Goal: Task Accomplishment & Management: Complete application form

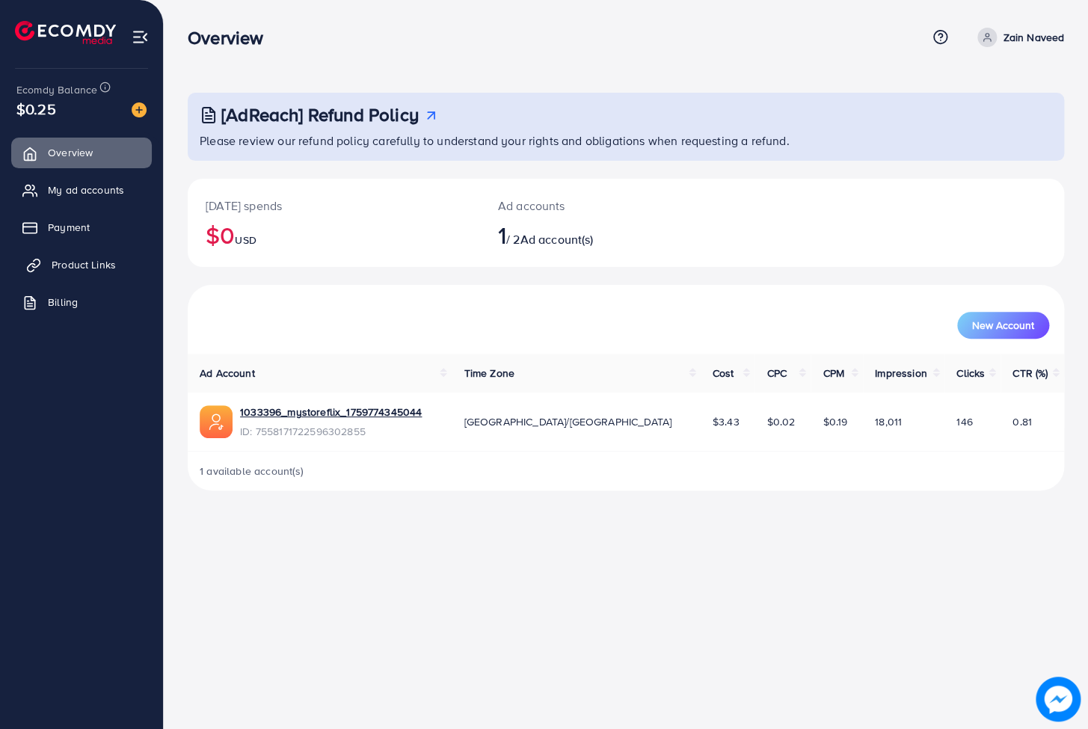
click at [64, 262] on span "Product Links" at bounding box center [84, 264] width 64 height 15
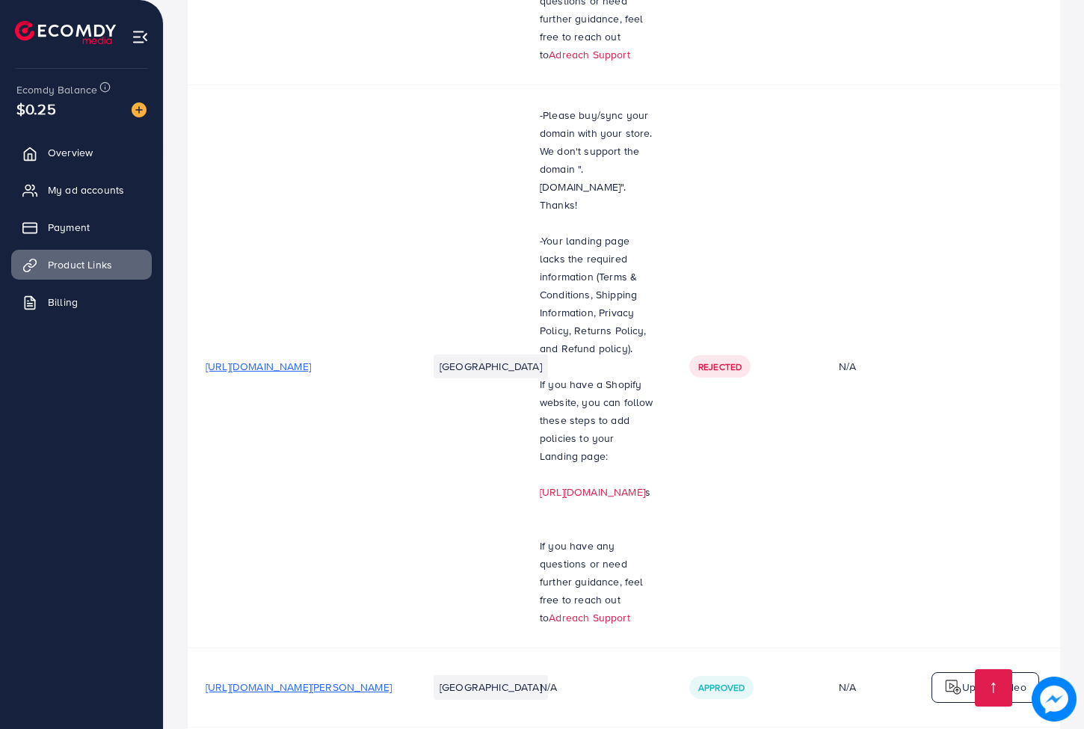
scroll to position [732, 0]
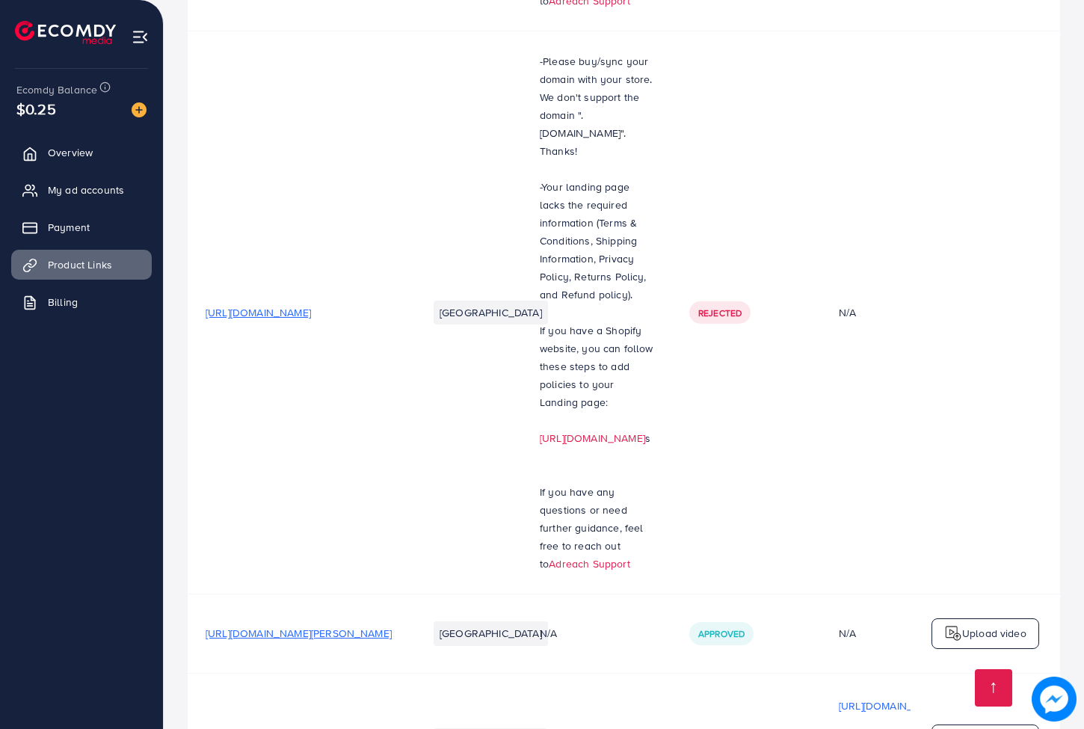
drag, startPoint x: 223, startPoint y: 577, endPoint x: 205, endPoint y: 579, distance: 18.1
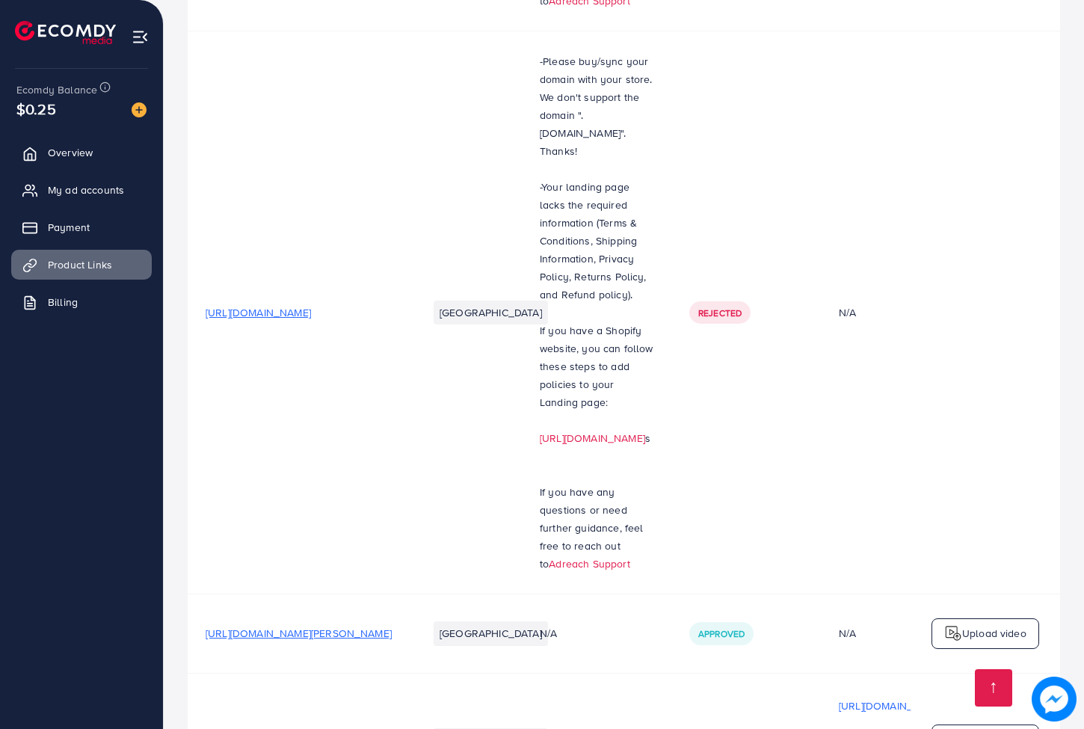
click at [75, 150] on span "Overview" at bounding box center [74, 152] width 45 height 15
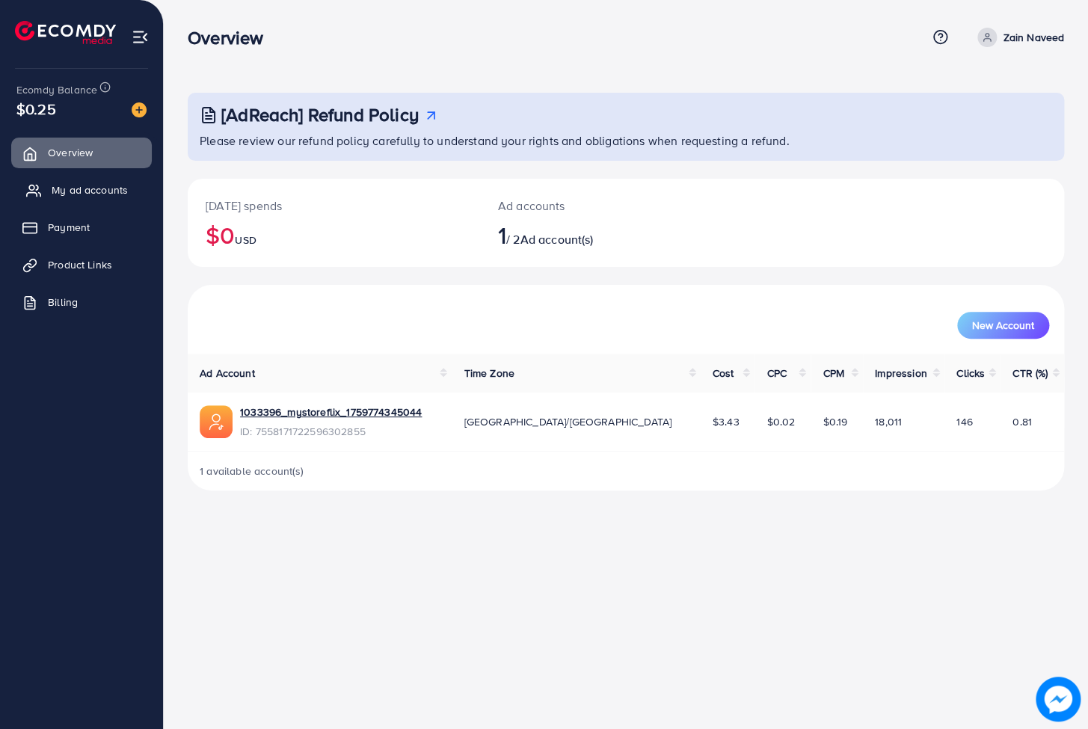
click at [106, 191] on span "My ad accounts" at bounding box center [90, 189] width 76 height 15
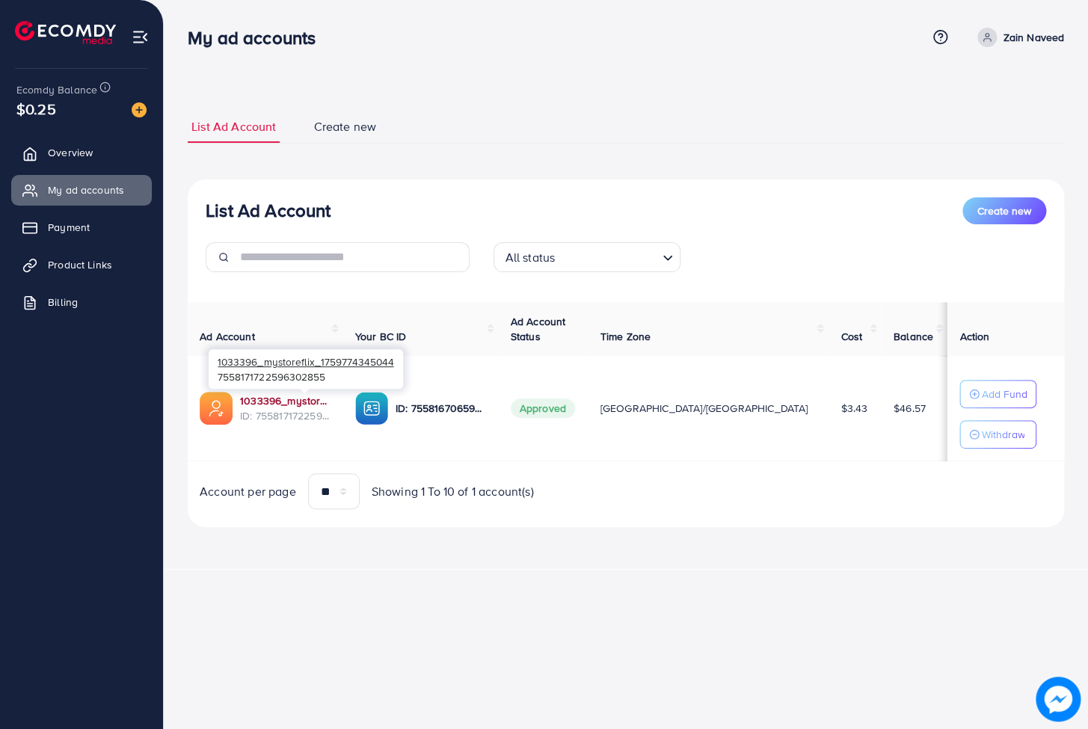
click at [324, 401] on link "1033396_mystoreflix_1759774345044" at bounding box center [285, 400] width 91 height 15
click at [89, 258] on span "Product Links" at bounding box center [84, 264] width 64 height 15
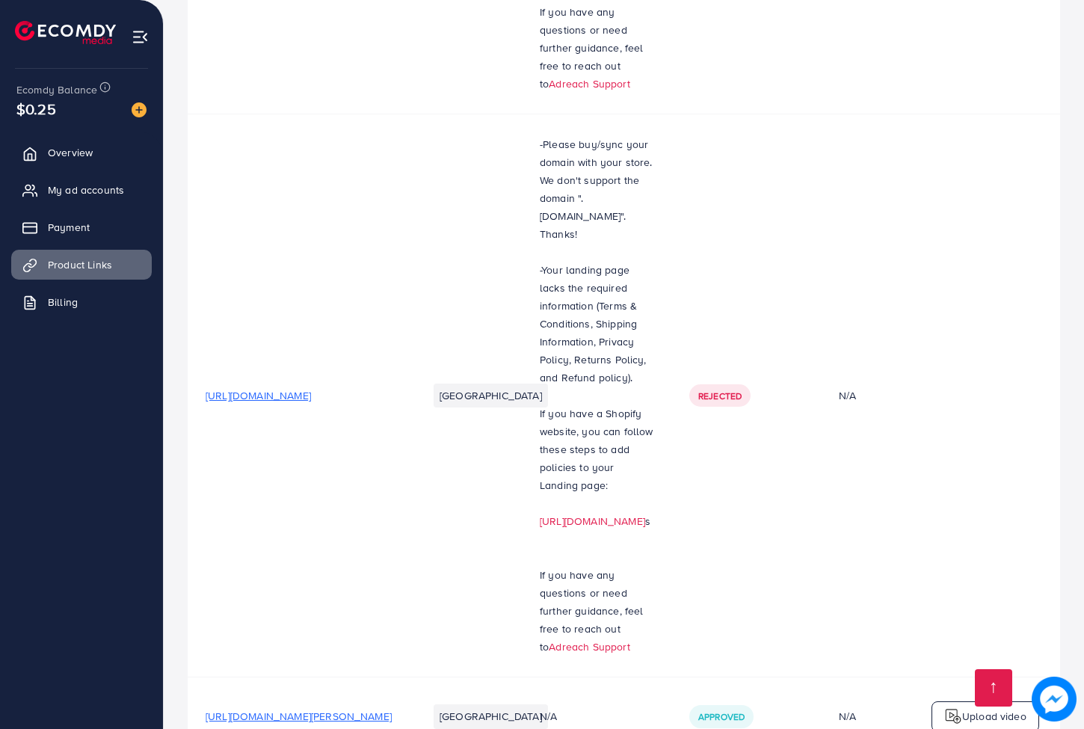
scroll to position [732, 0]
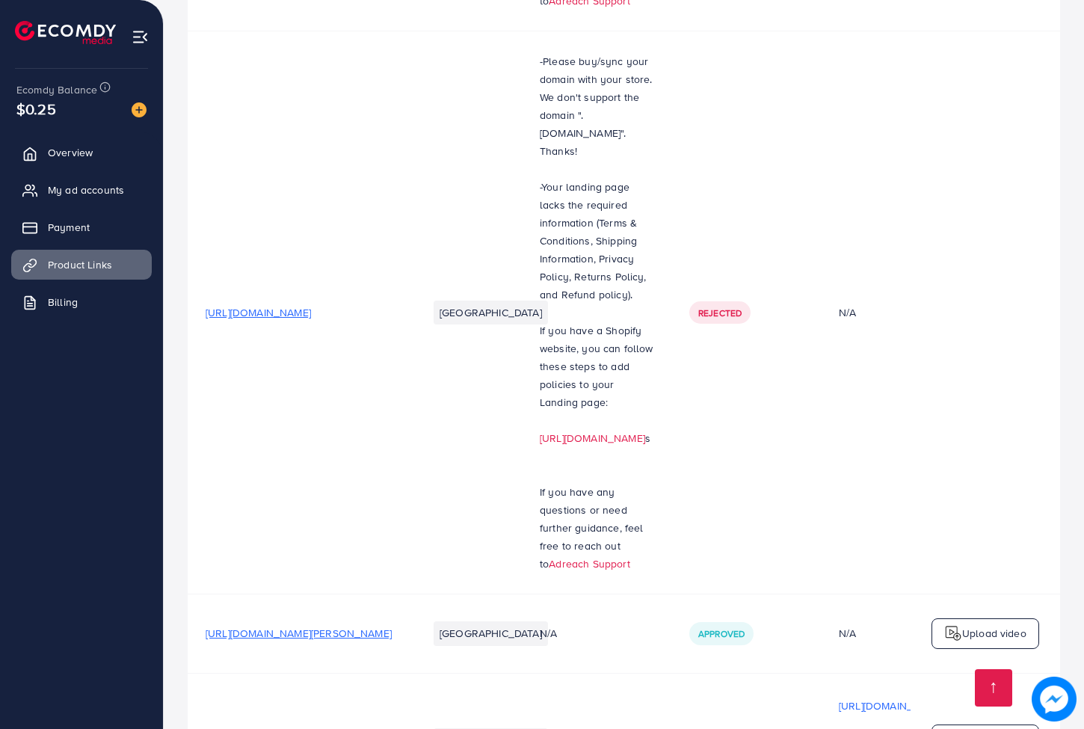
click at [1007, 688] on link at bounding box center [993, 687] width 37 height 37
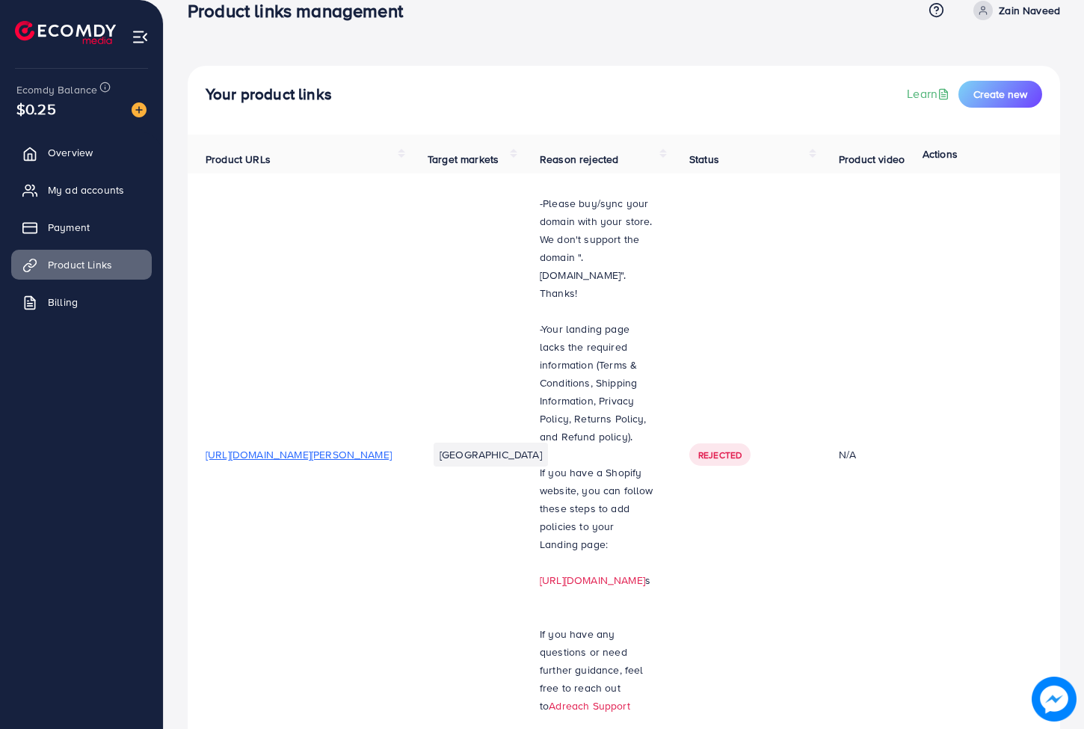
scroll to position [0, 0]
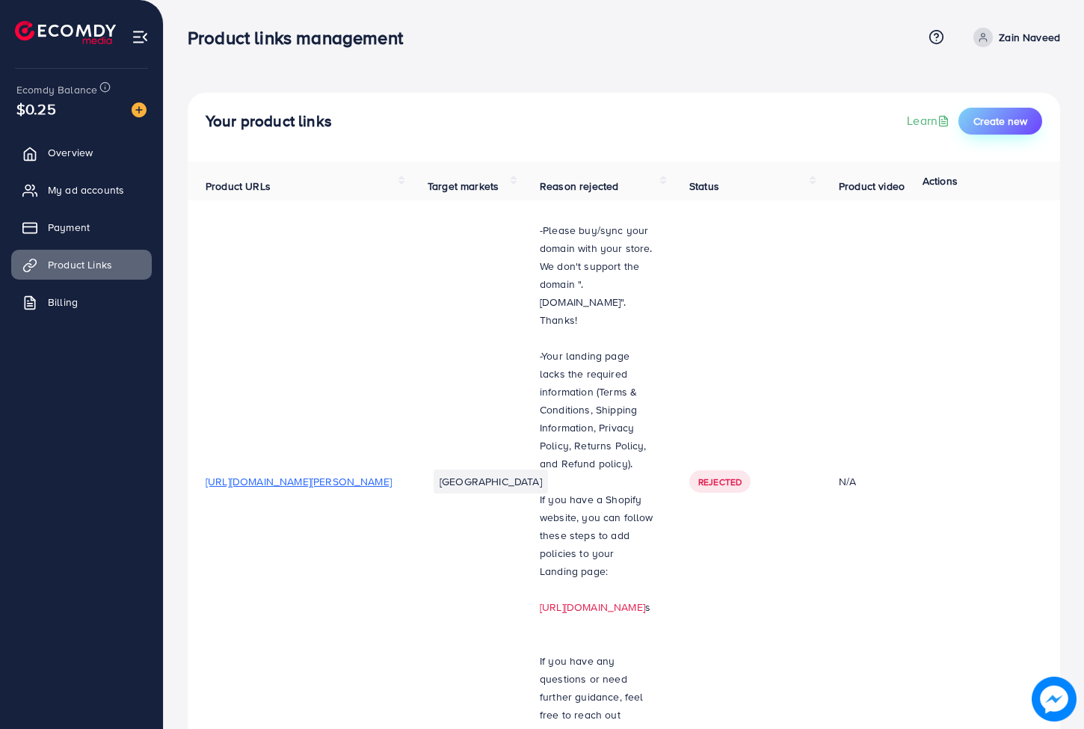
click at [999, 112] on button "Create new" at bounding box center [1001, 121] width 84 height 27
click at [1021, 117] on span "Create new" at bounding box center [1001, 121] width 54 height 15
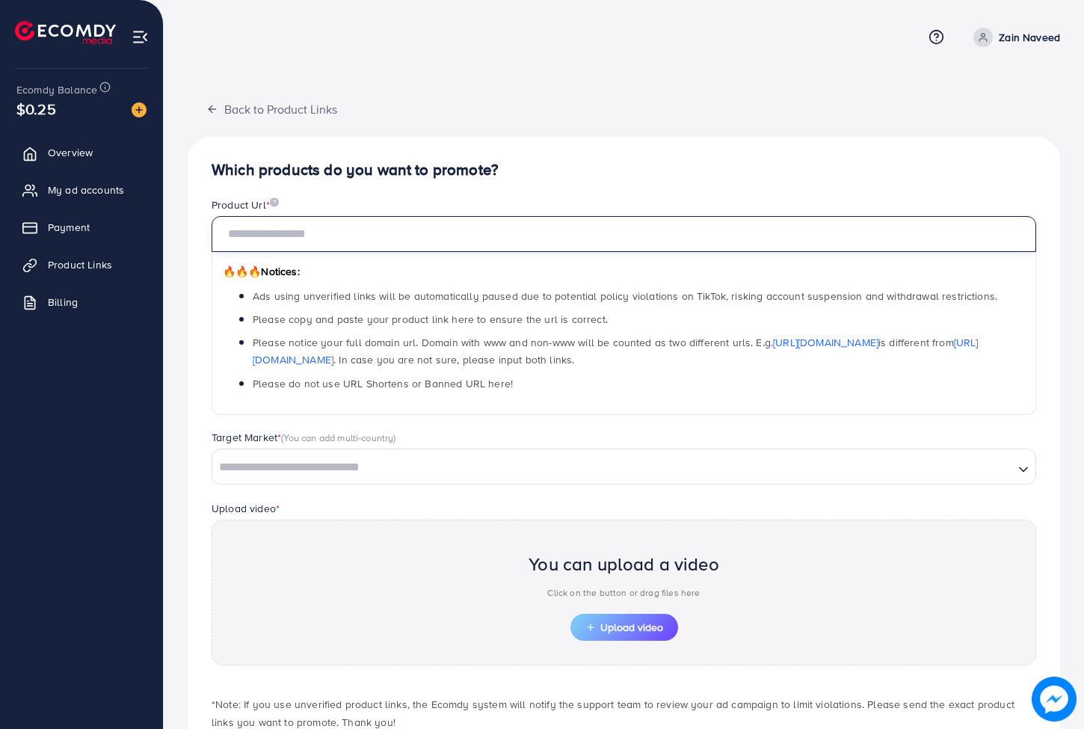
click at [448, 226] on input "text" at bounding box center [624, 234] width 825 height 36
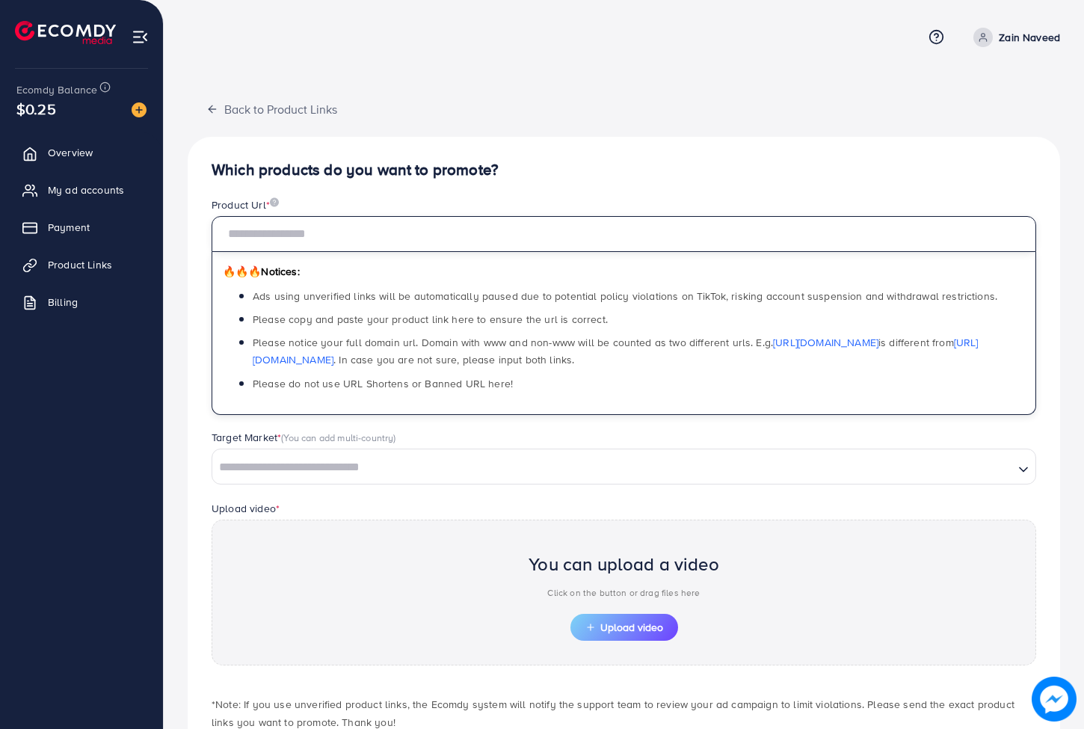
paste input "**********"
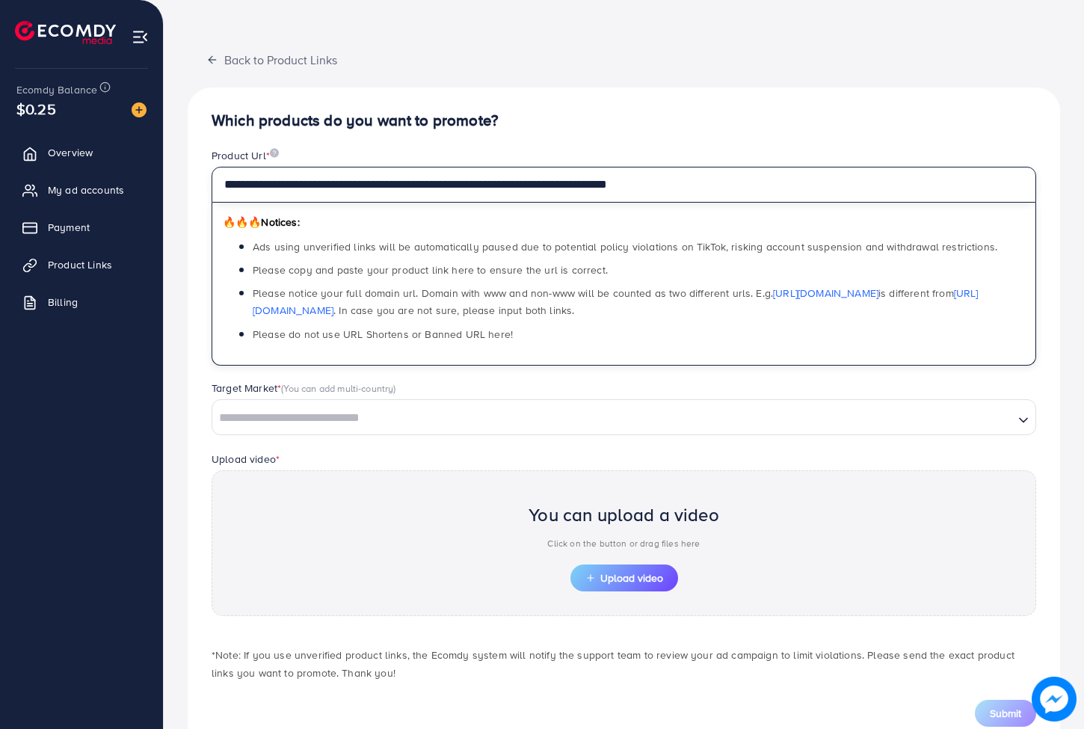
scroll to position [93, 0]
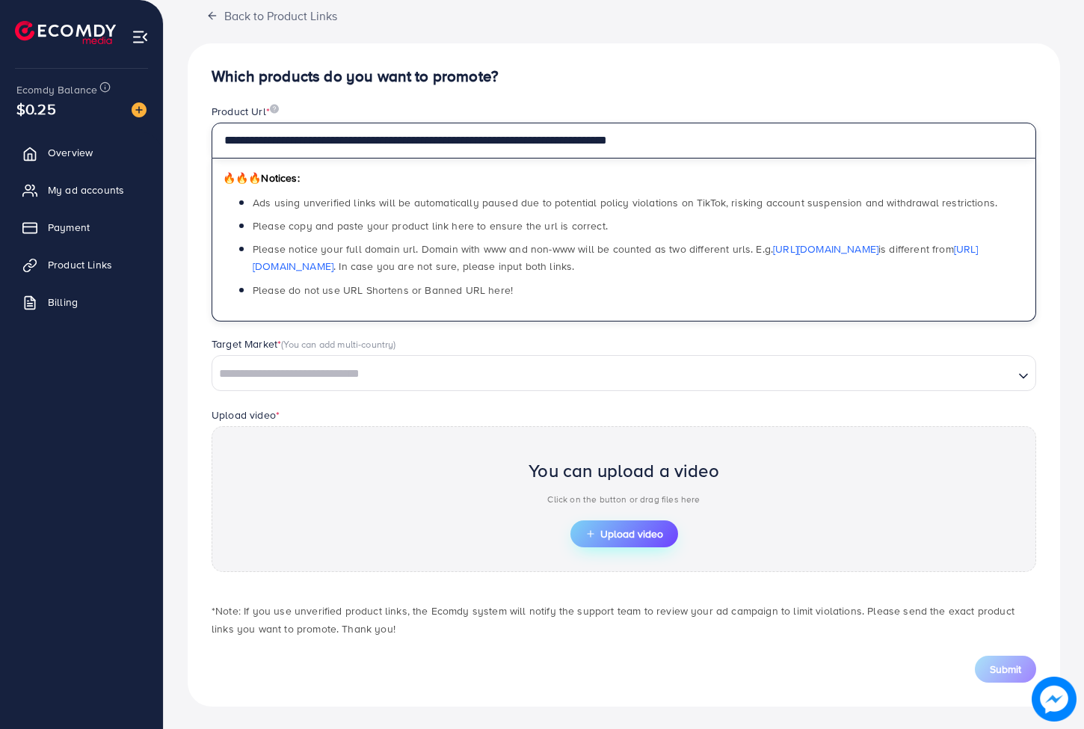
type input "**********"
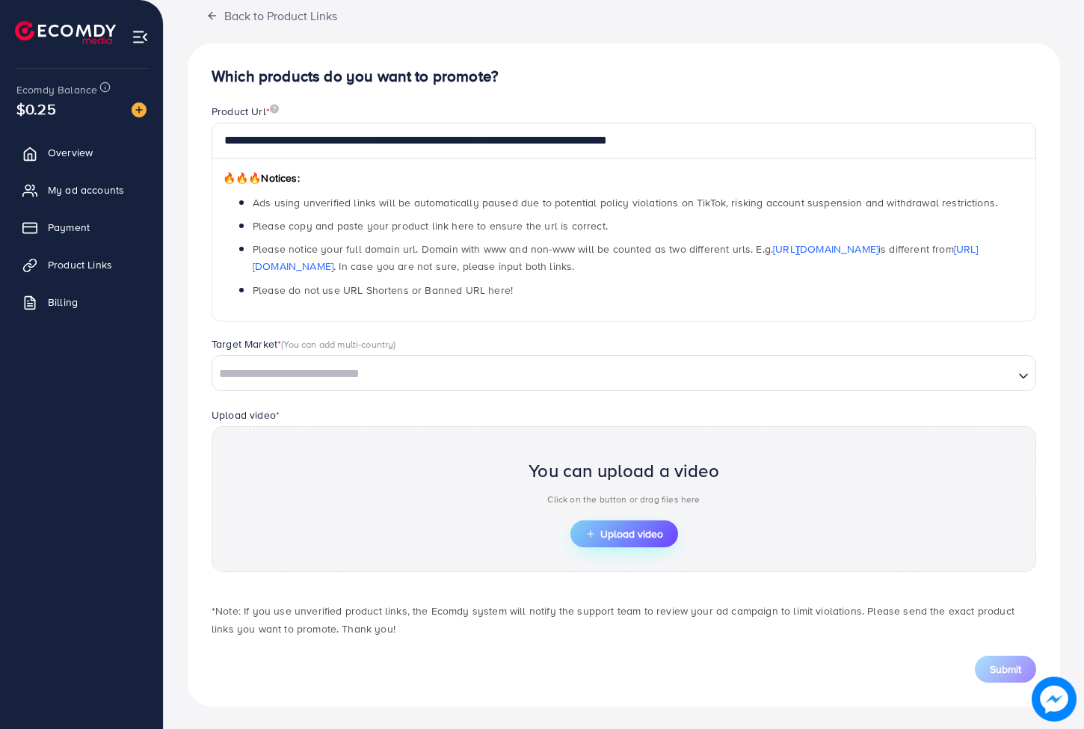
click at [593, 539] on button "Upload video" at bounding box center [625, 534] width 108 height 27
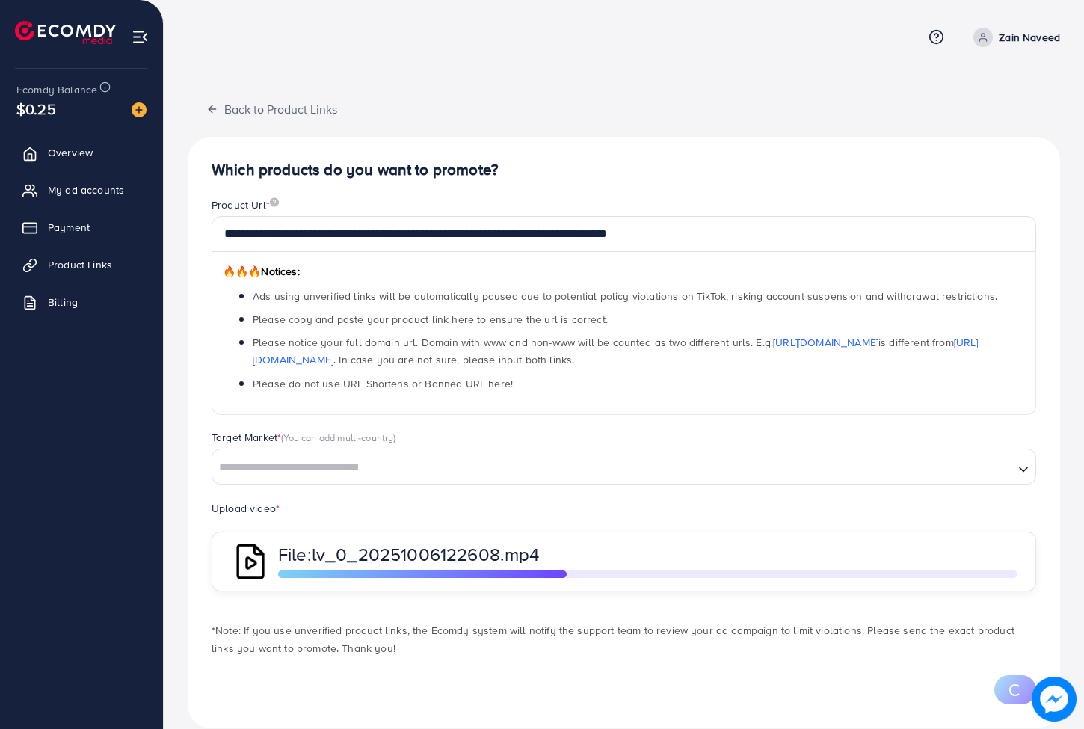
scroll to position [22, 0]
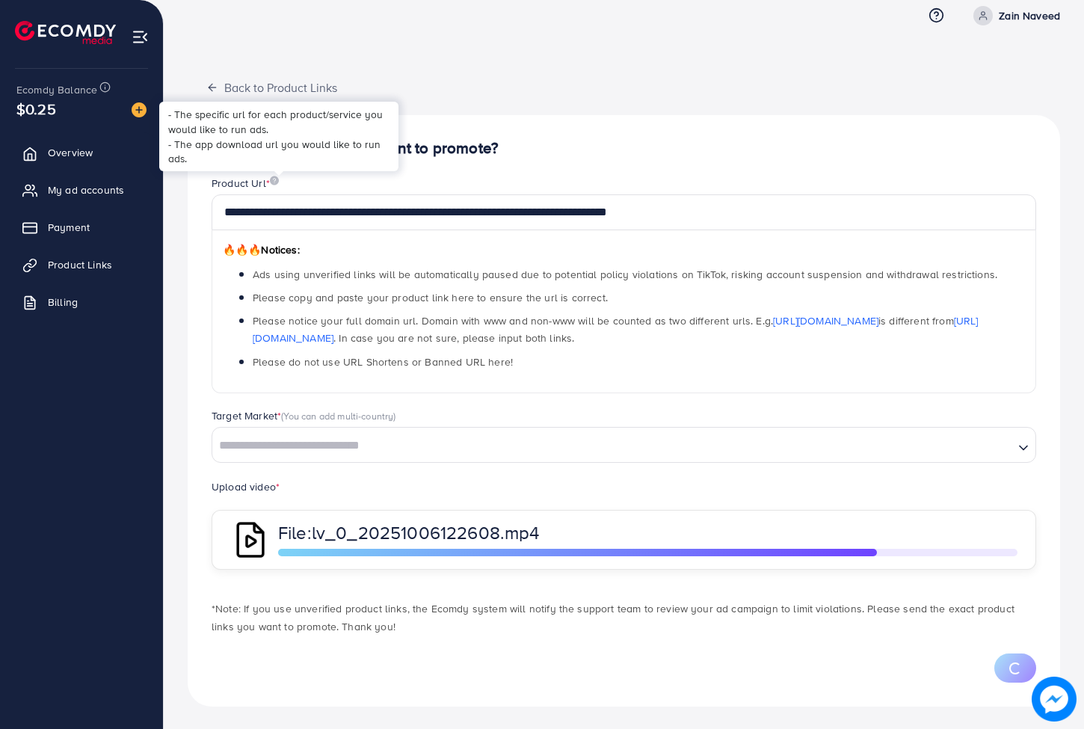
click at [277, 179] on img at bounding box center [274, 181] width 9 height 10
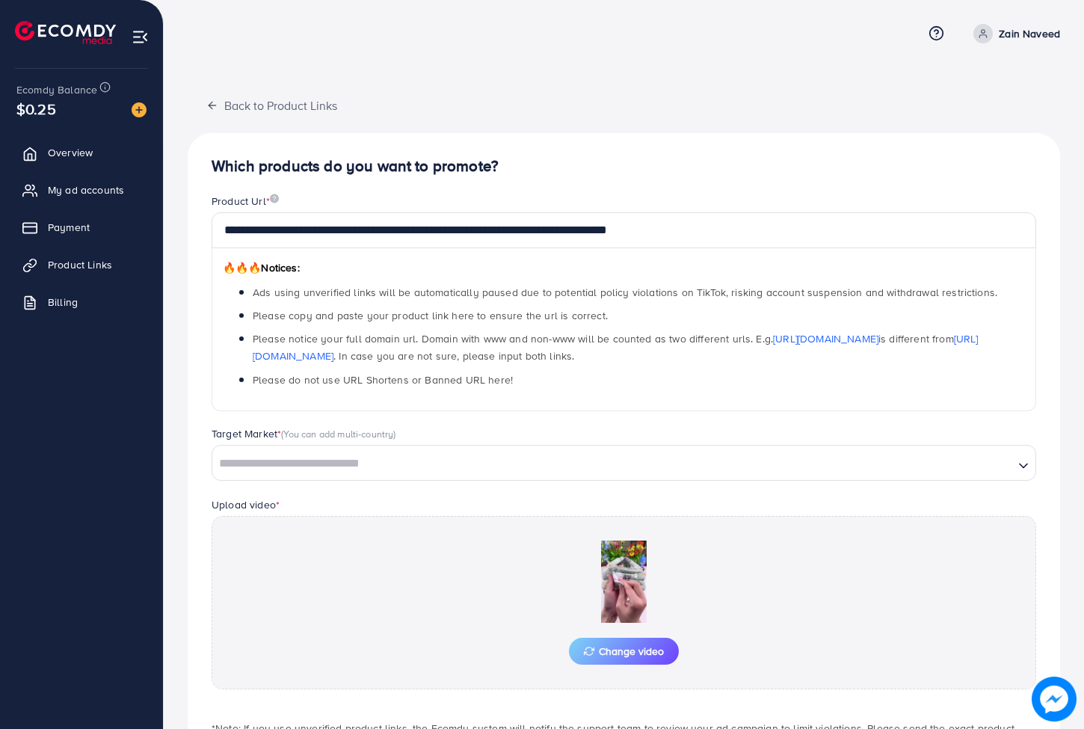
scroll to position [0, 0]
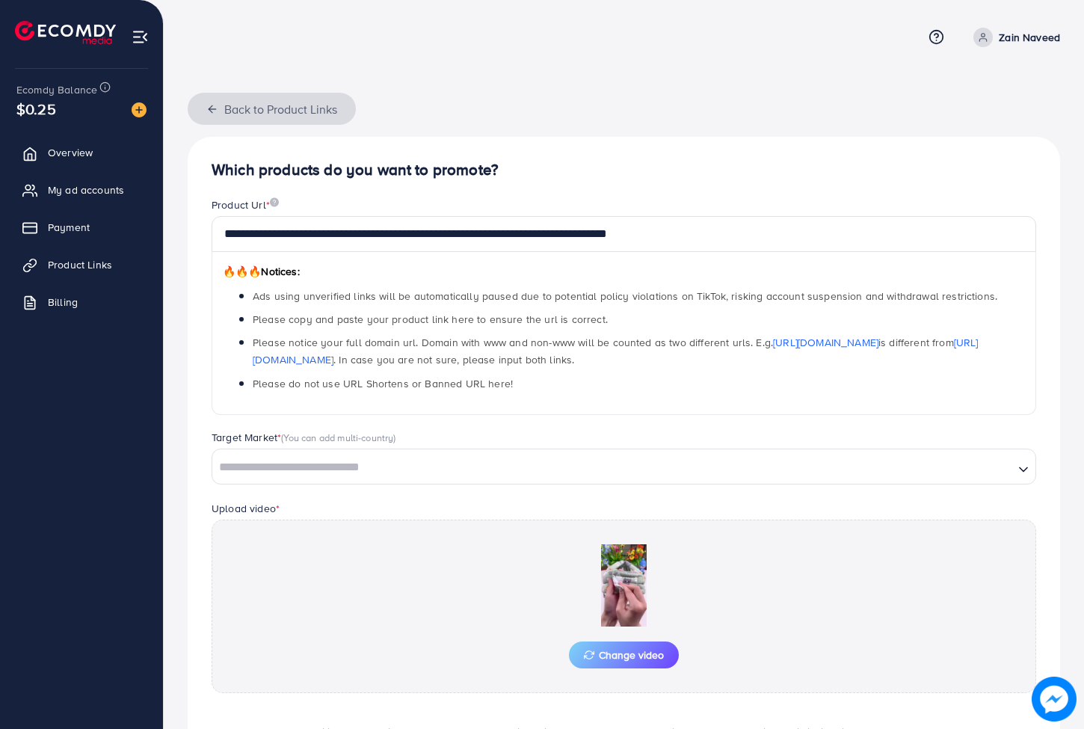
click at [224, 105] on button "Back to Product Links" at bounding box center [272, 109] width 168 height 32
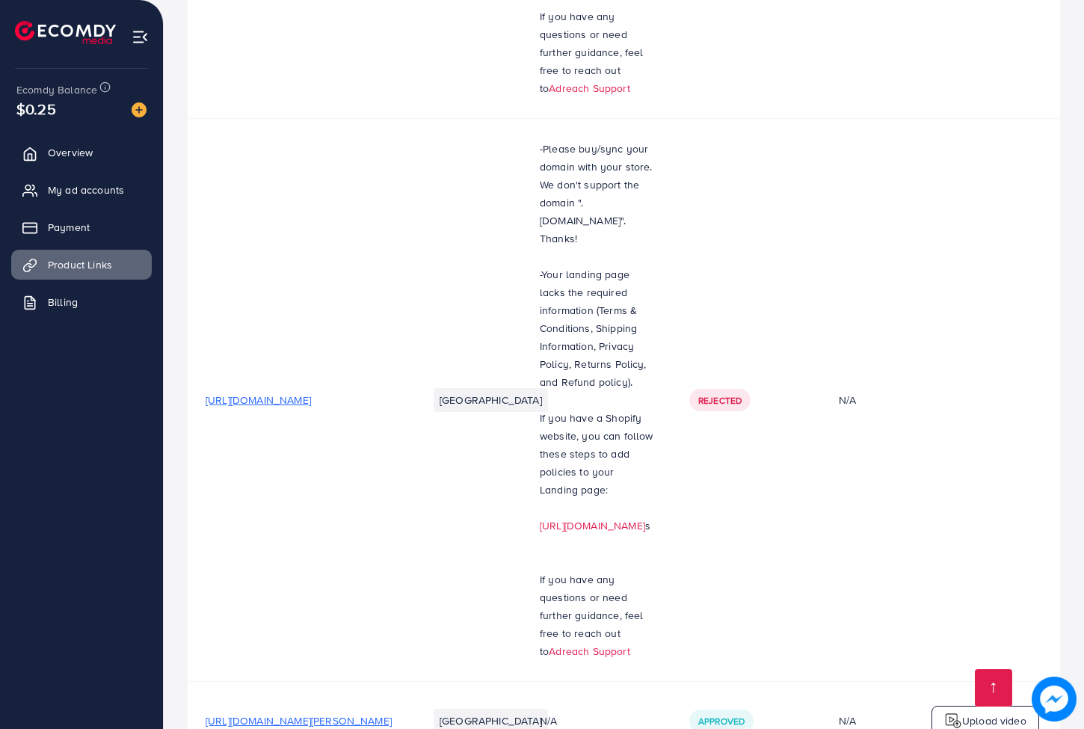
scroll to position [732, 0]
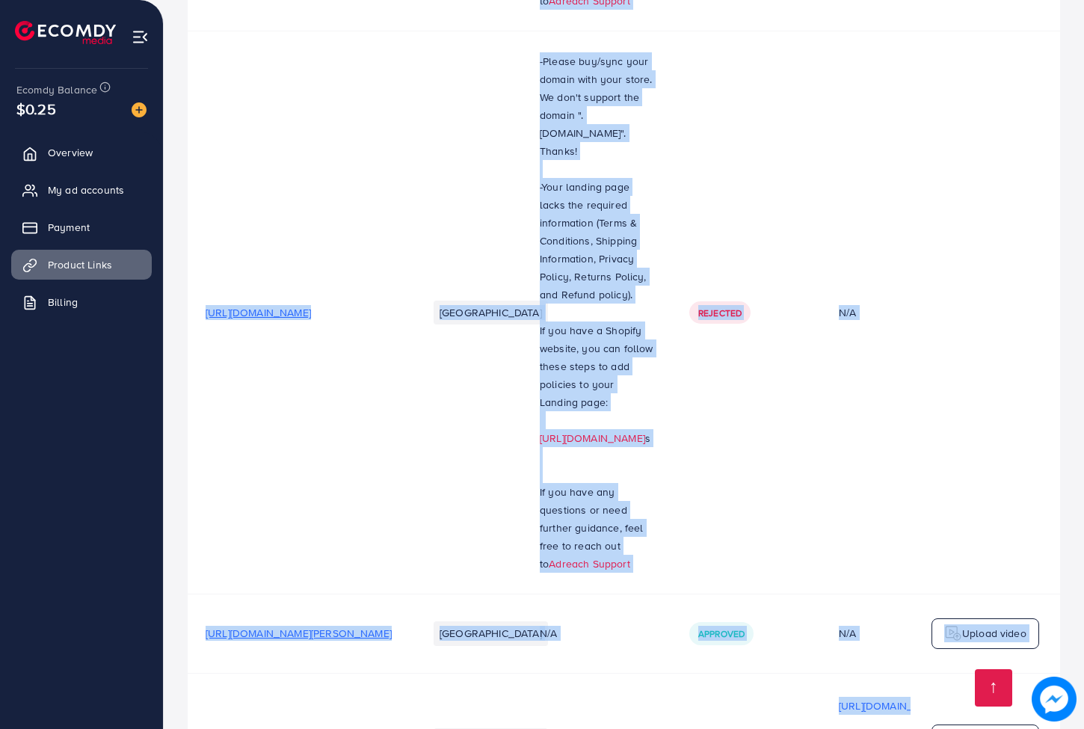
drag, startPoint x: 193, startPoint y: 571, endPoint x: 186, endPoint y: 622, distance: 51.3
click at [186, 622] on div "Your product links Learn Create new Product URLs Target markets Reason rejected…" at bounding box center [624, 156] width 921 height 1777
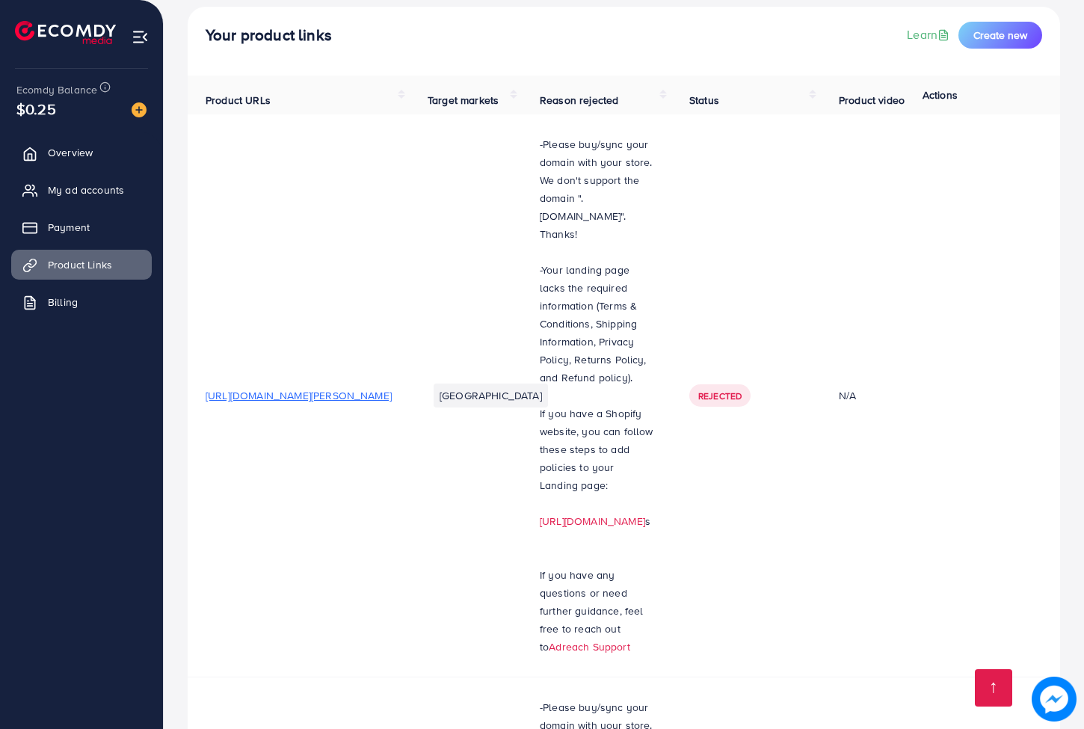
scroll to position [0, 0]
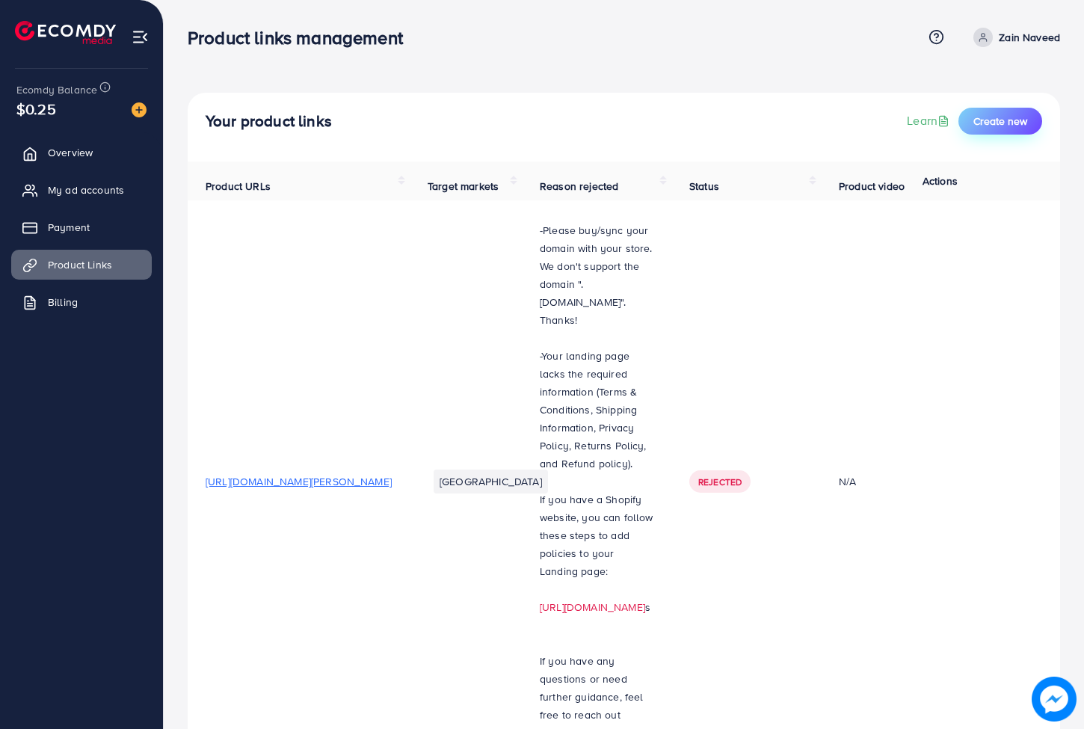
click at [1005, 123] on span "Create new" at bounding box center [1001, 121] width 54 height 15
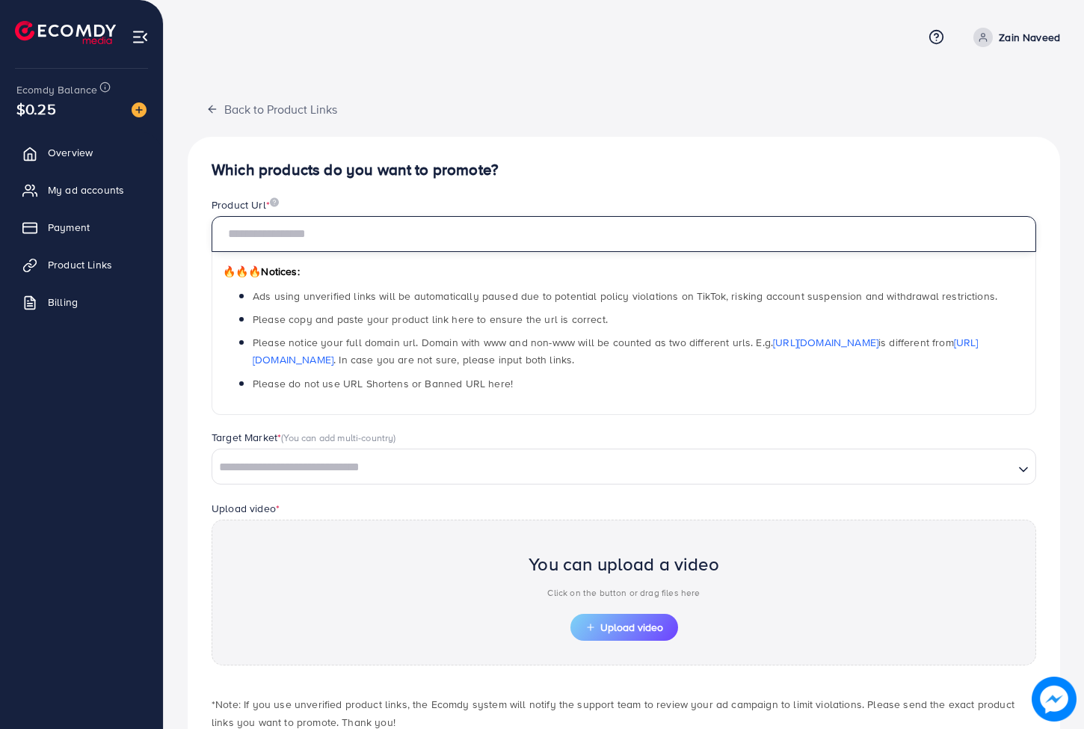
click at [470, 239] on input "text" at bounding box center [624, 234] width 825 height 36
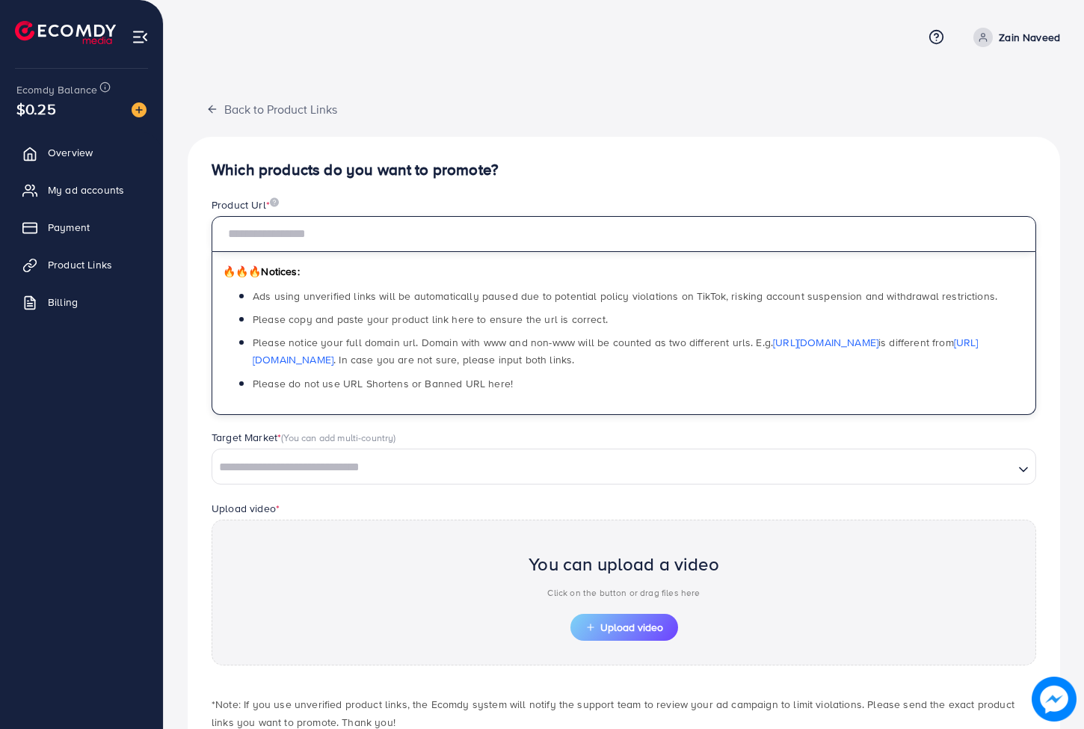
paste input "**********"
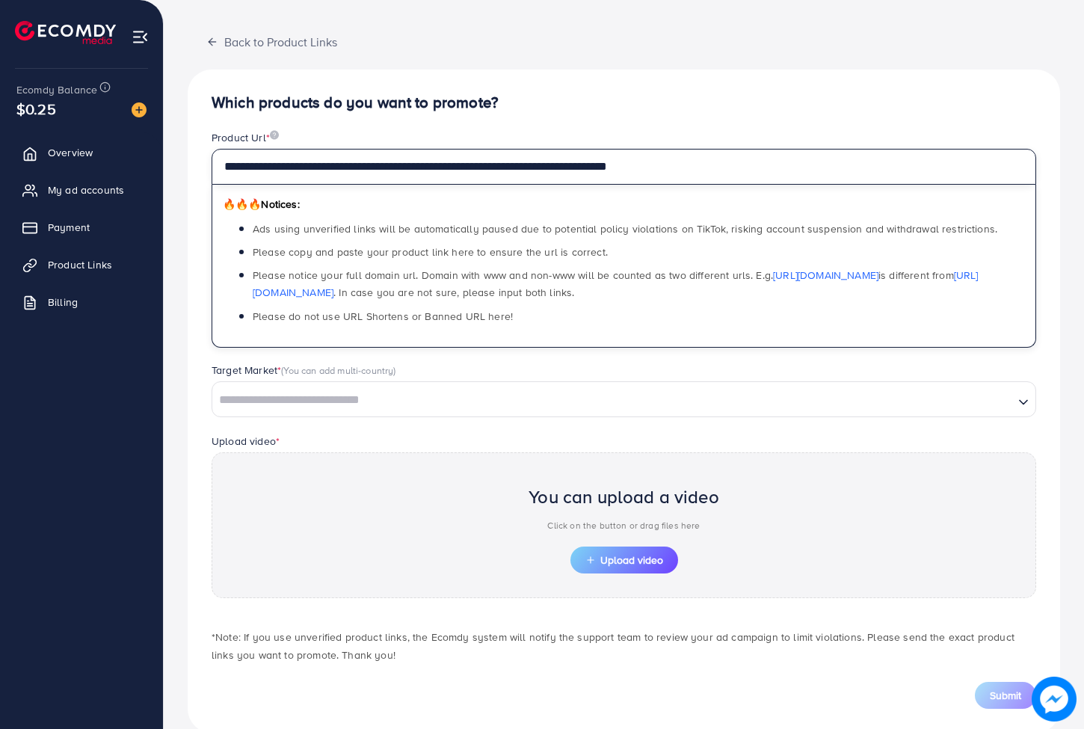
scroll to position [93, 0]
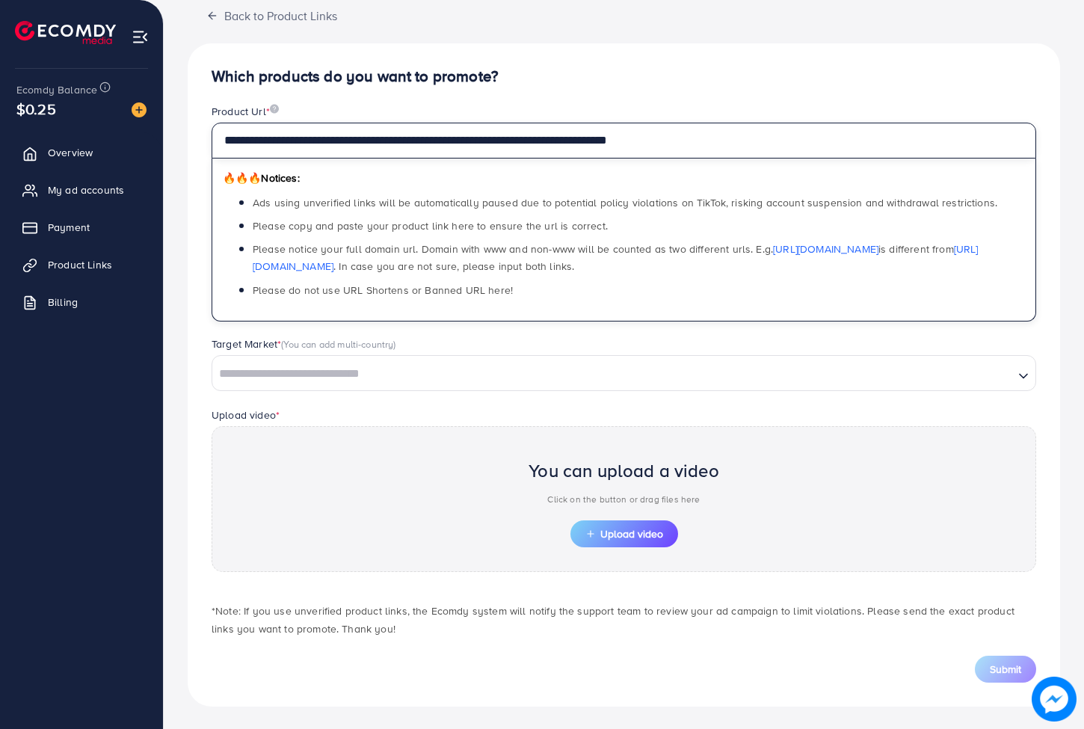
type input "**********"
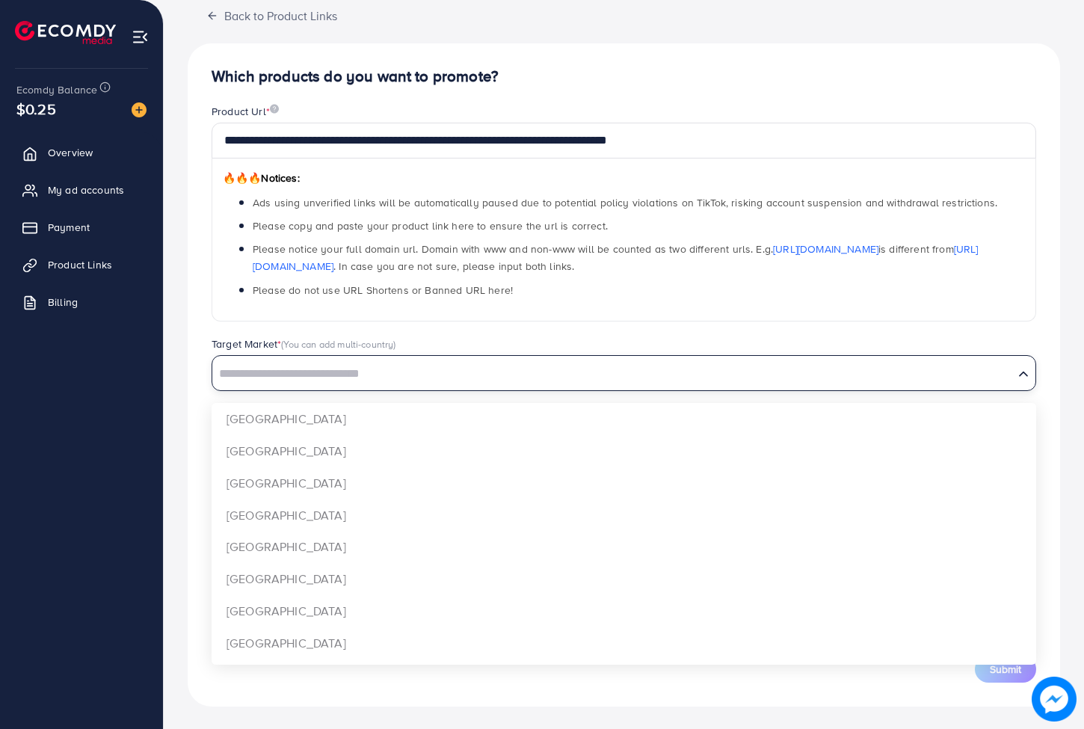
click at [471, 373] on input "Search for option" at bounding box center [613, 374] width 799 height 23
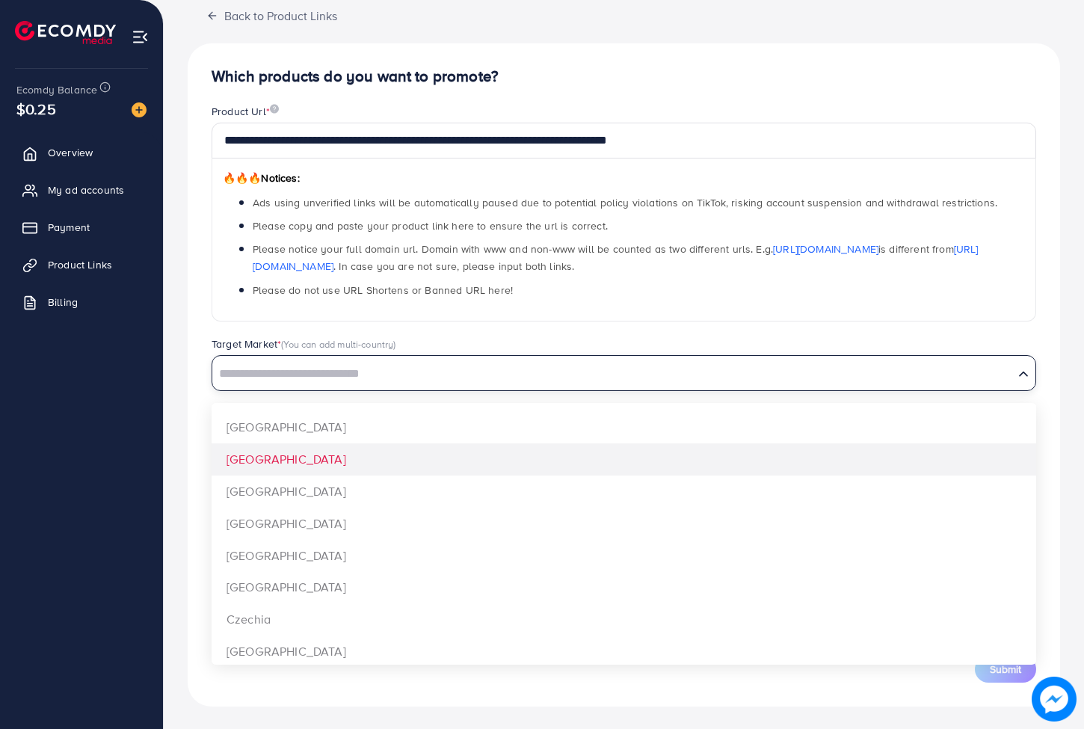
scroll to position [0, 0]
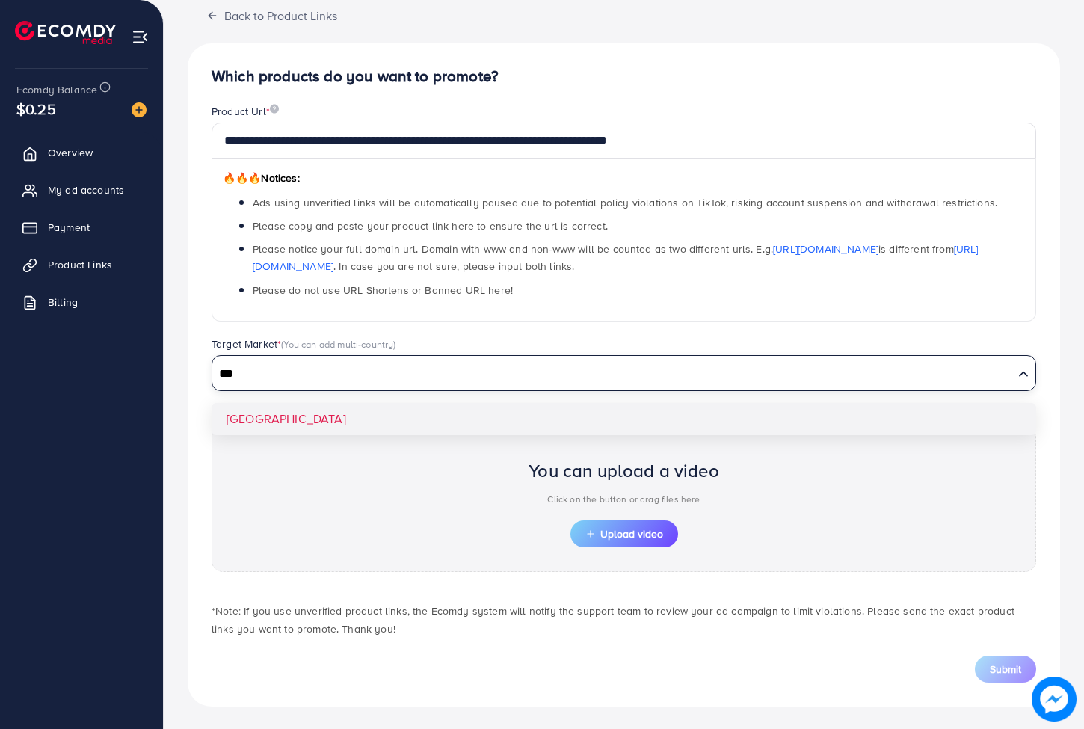
type input "***"
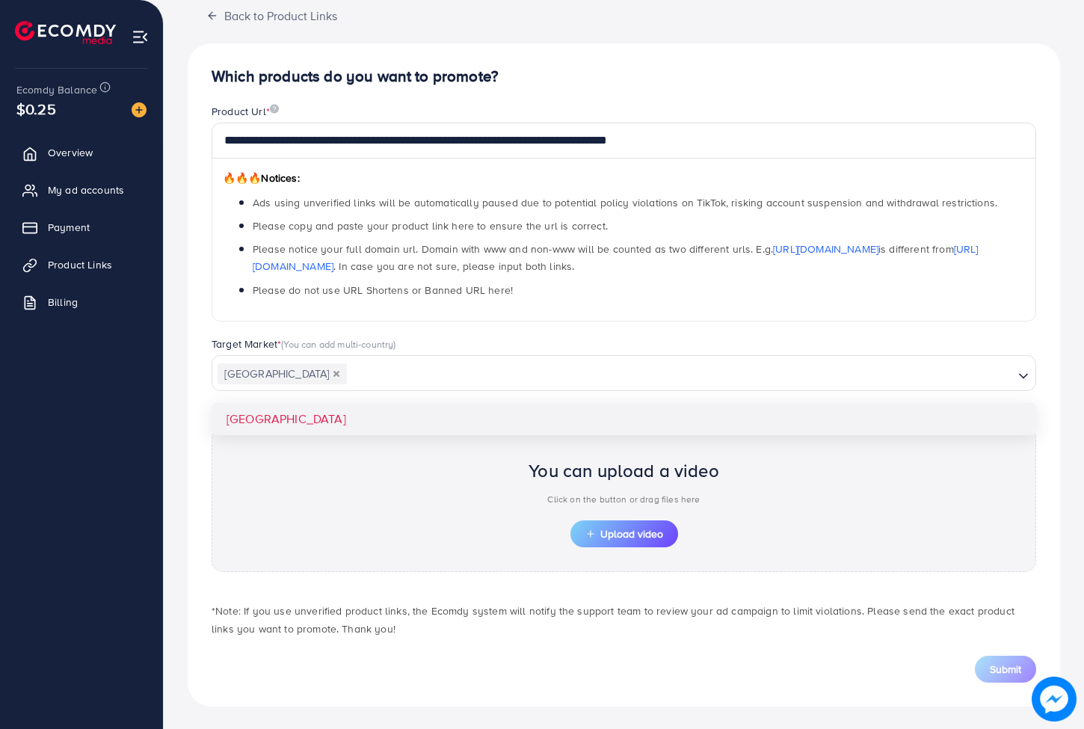
click at [375, 416] on div "**********" at bounding box center [624, 374] width 873 height 663
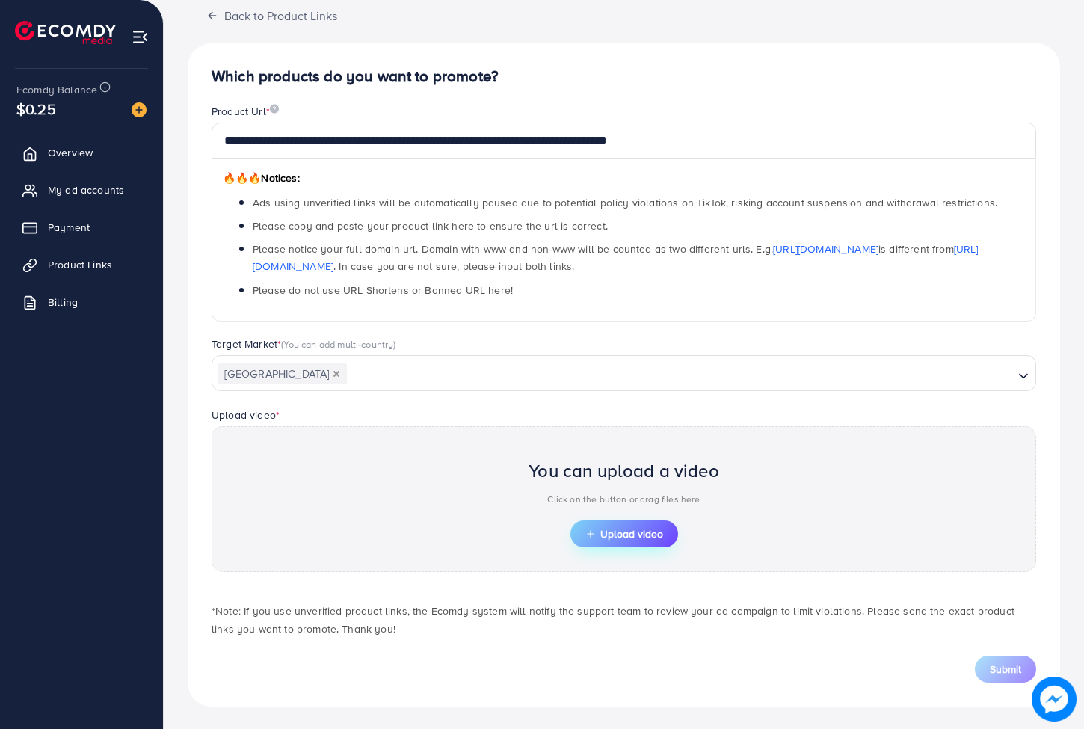
click at [601, 532] on span "Upload video" at bounding box center [625, 534] width 78 height 10
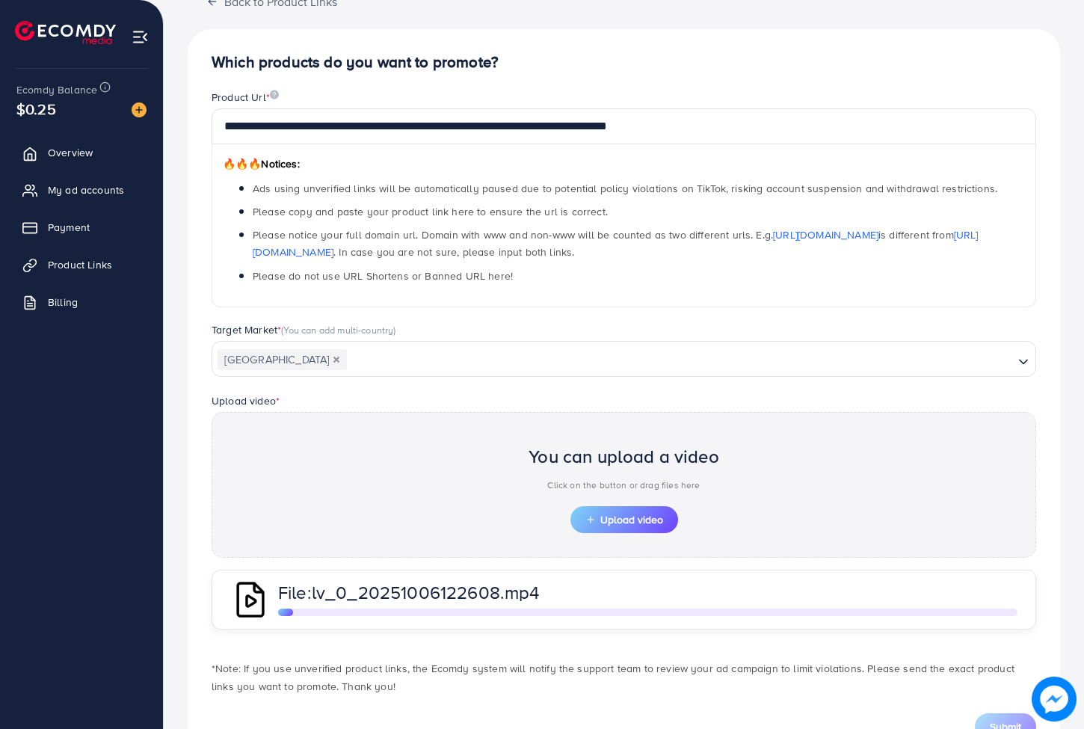
scroll to position [157, 0]
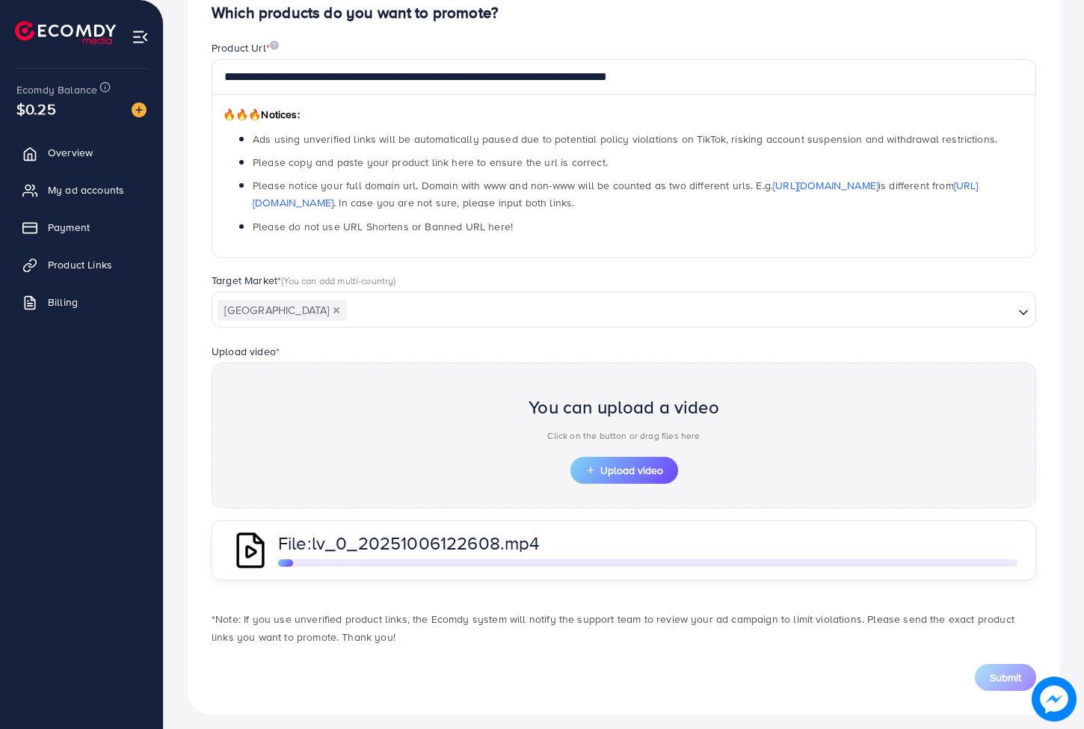
click at [431, 543] on span "lv_0_20251006122608.mp4" at bounding box center [426, 542] width 228 height 25
click at [586, 467] on icon "button" at bounding box center [591, 470] width 10 height 10
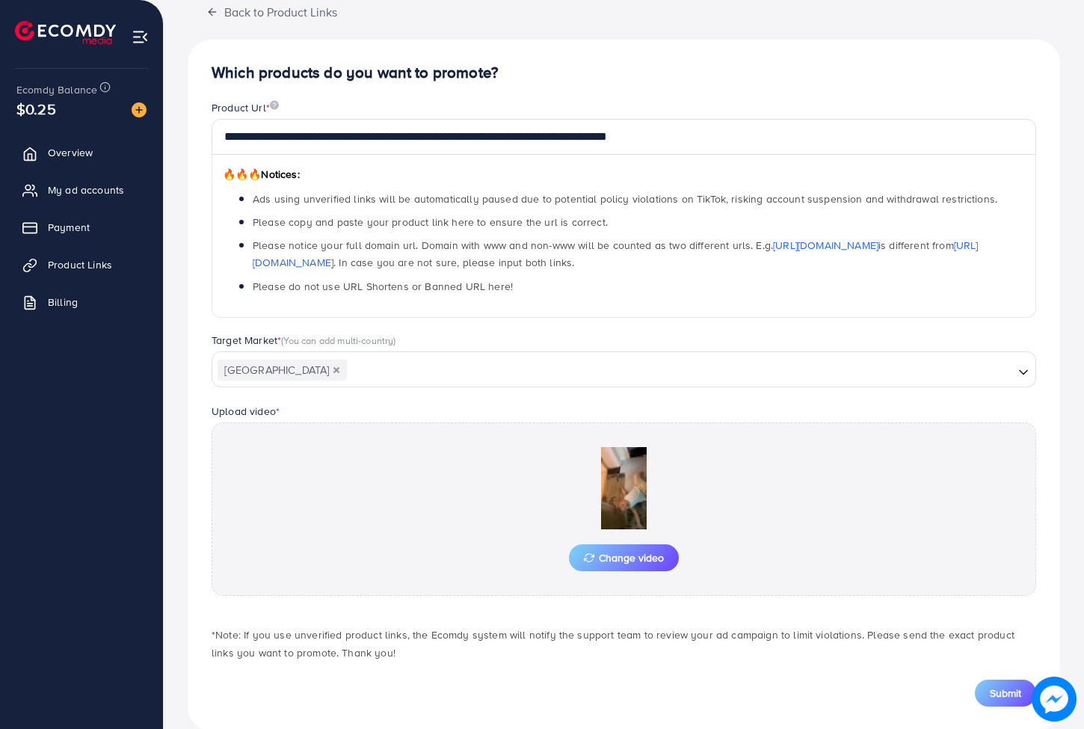
scroll to position [121, 0]
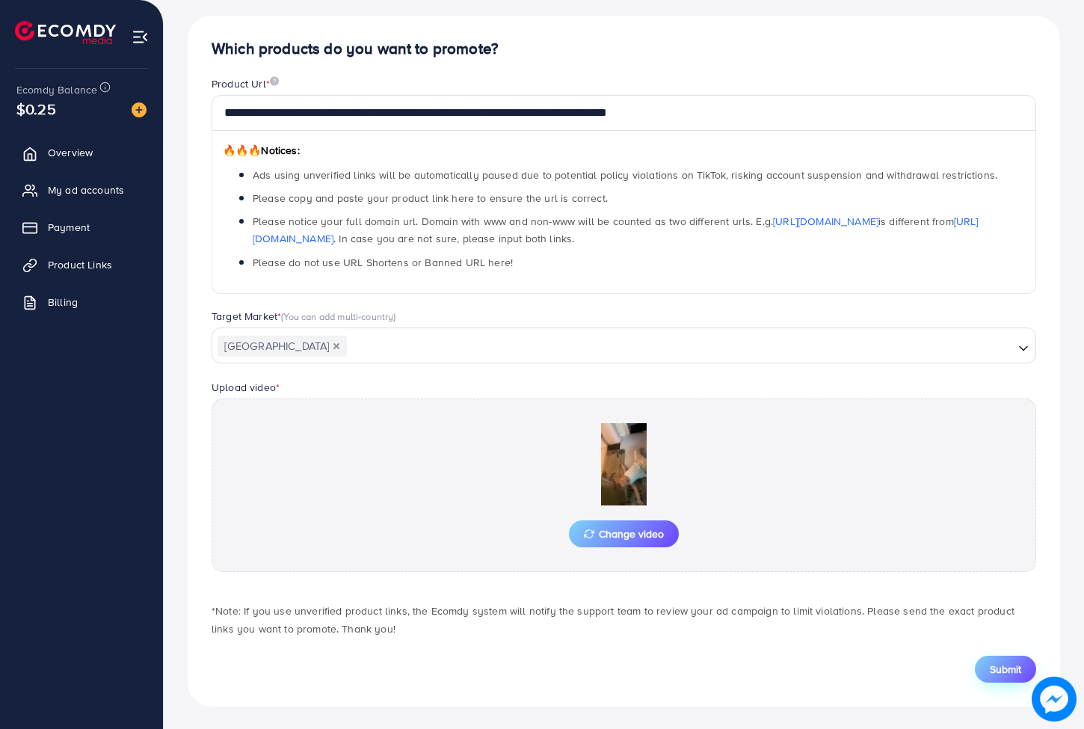
click at [1010, 667] on span "Submit" at bounding box center [1005, 669] width 31 height 15
click at [1008, 662] on span "Submit" at bounding box center [1005, 669] width 31 height 15
drag, startPoint x: 824, startPoint y: 35, endPoint x: 793, endPoint y: 49, distance: 33.8
click at [793, 49] on h5 "This product URL has existed, update a new product URL" at bounding box center [902, 46] width 228 height 39
click at [87, 265] on span "Product Links" at bounding box center [84, 264] width 64 height 15
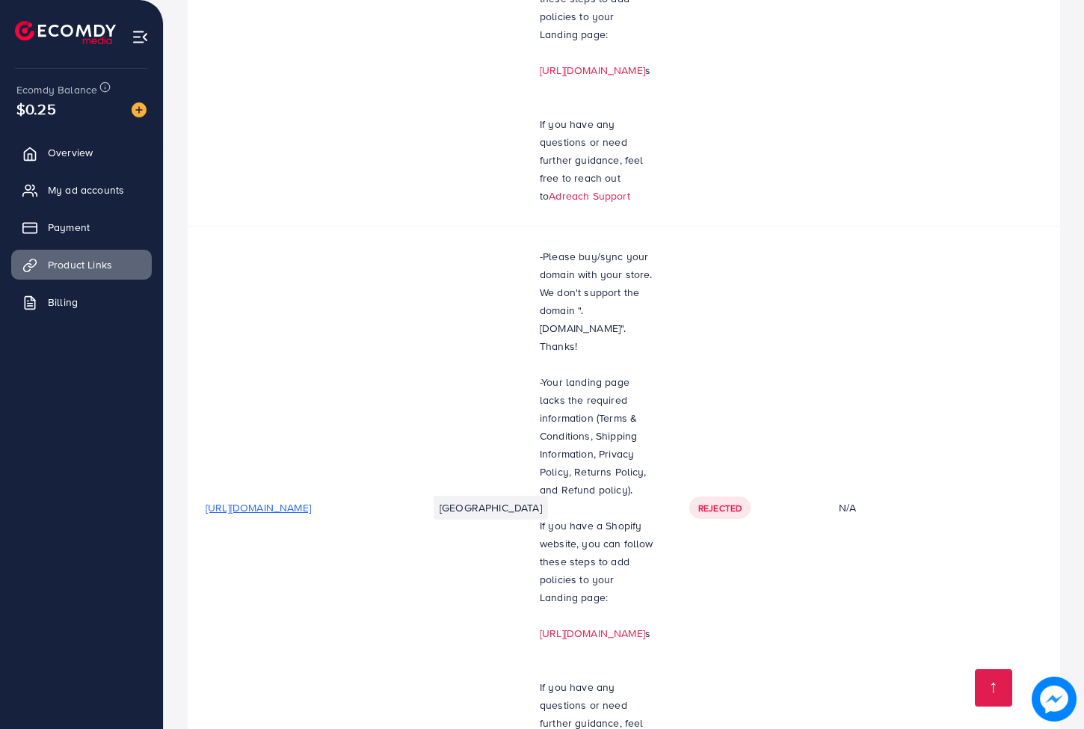
scroll to position [732, 0]
